Goal: Task Accomplishment & Management: Complete application form

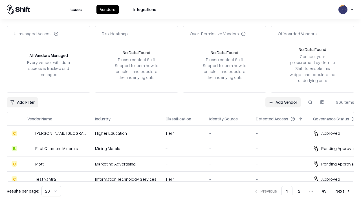
click at [283, 102] on link "Add Vendor" at bounding box center [282, 102] width 35 height 10
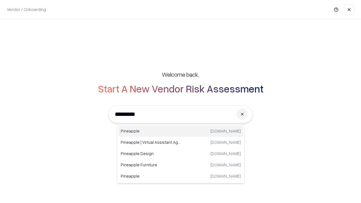
click at [181, 131] on div "Pineapple [DOMAIN_NAME]" at bounding box center [180, 130] width 125 height 11
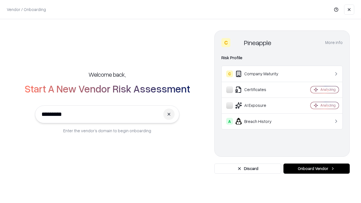
type input "*********"
click at [316, 168] on button "Onboard Vendor" at bounding box center [316, 168] width 66 height 10
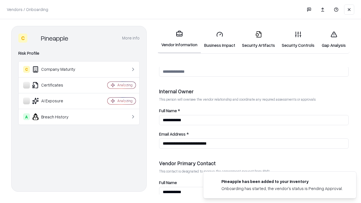
scroll to position [292, 0]
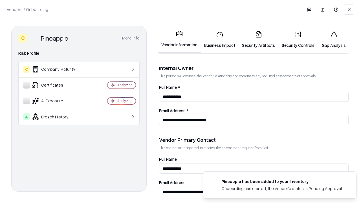
click at [258, 39] on link "Security Artifacts" at bounding box center [258, 39] width 40 height 26
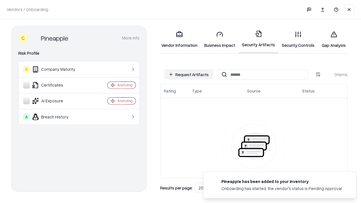
click at [188, 74] on button "Request Artifacts" at bounding box center [188, 74] width 49 height 10
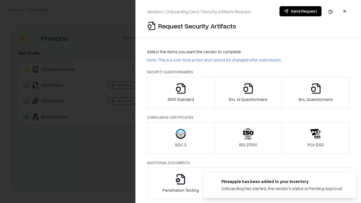
click at [315, 92] on icon "button" at bounding box center [315, 88] width 11 height 11
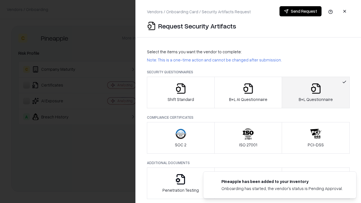
click at [248, 92] on icon "button" at bounding box center [247, 88] width 11 height 11
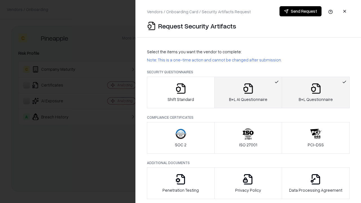
click at [300, 11] on button "Send Request" at bounding box center [300, 11] width 42 height 10
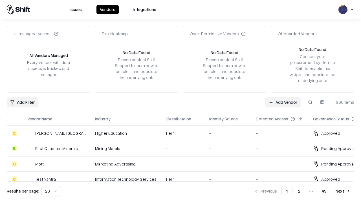
click at [310, 102] on button at bounding box center [310, 102] width 10 height 10
type input "*********"
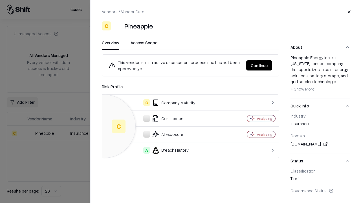
click at [259, 65] on button "Continue" at bounding box center [259, 65] width 26 height 10
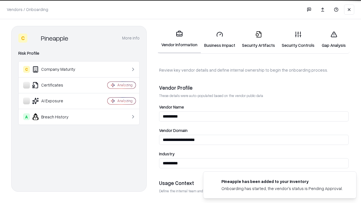
click at [258, 39] on link "Security Artifacts" at bounding box center [258, 39] width 40 height 26
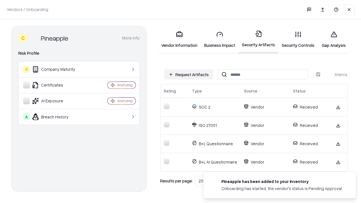
click at [333, 39] on link "Gap Analysis" at bounding box center [334, 39] width 32 height 26
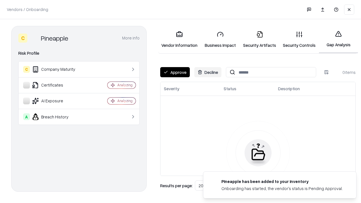
click at [175, 72] on button "Approve" at bounding box center [175, 72] width 30 height 10
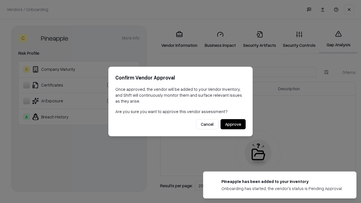
click at [233, 124] on button "Approve" at bounding box center [232, 124] width 25 height 10
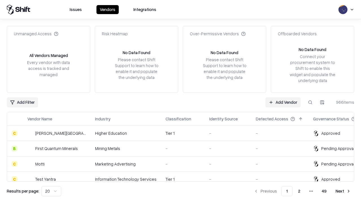
type input "*********"
click at [283, 102] on link "Add Vendor" at bounding box center [282, 102] width 35 height 10
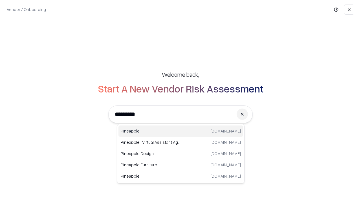
click at [181, 131] on div "Pineapple [DOMAIN_NAME]" at bounding box center [180, 130] width 125 height 11
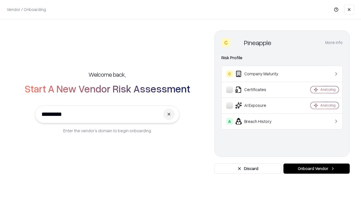
type input "*********"
click at [316, 168] on button "Onboard Vendor" at bounding box center [316, 168] width 66 height 10
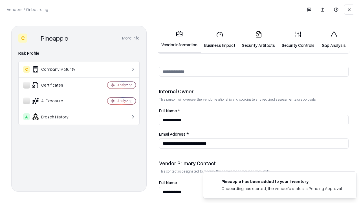
scroll to position [292, 0]
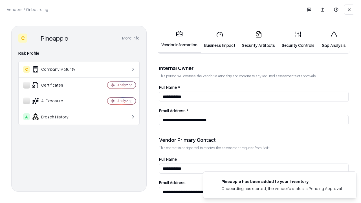
click at [333, 39] on link "Gap Analysis" at bounding box center [334, 39] width 32 height 26
